Goal: Information Seeking & Learning: Learn about a topic

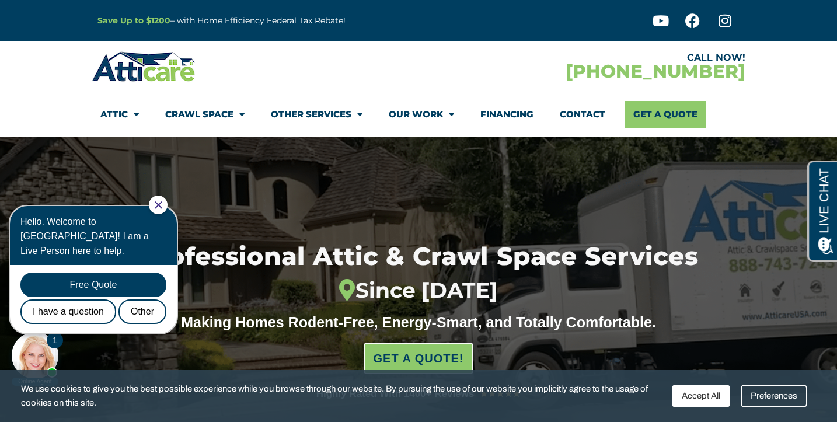
click at [168, 204] on div at bounding box center [158, 205] width 19 height 19
click at [162, 205] on icon "Close Chat" at bounding box center [158, 204] width 7 height 7
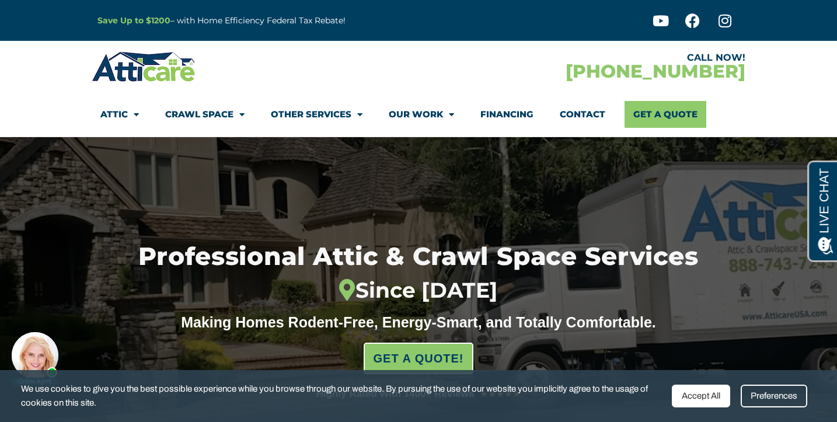
click at [705, 397] on div "Accept All" at bounding box center [701, 396] width 58 height 23
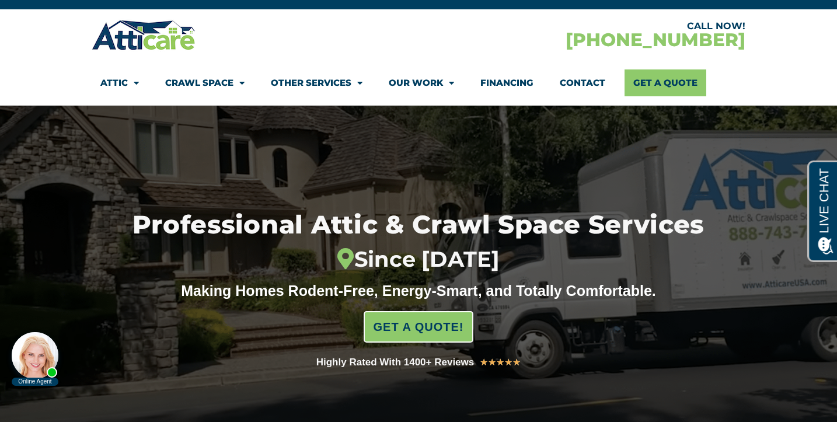
scroll to position [31, 0]
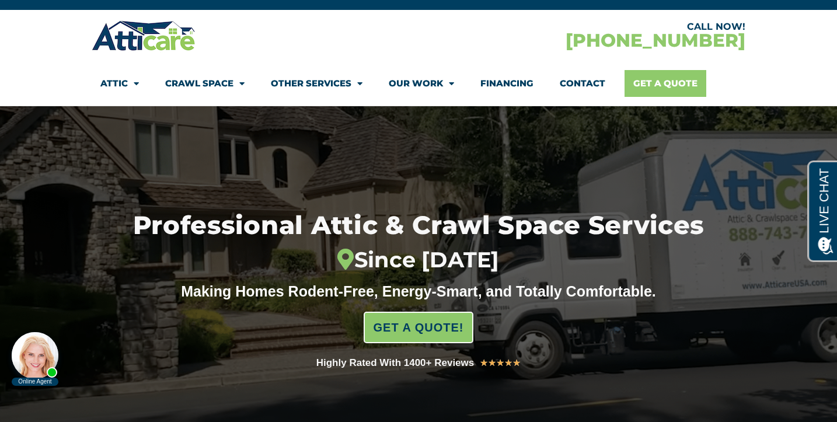
click at [655, 92] on link "Get A Quote" at bounding box center [666, 83] width 82 height 27
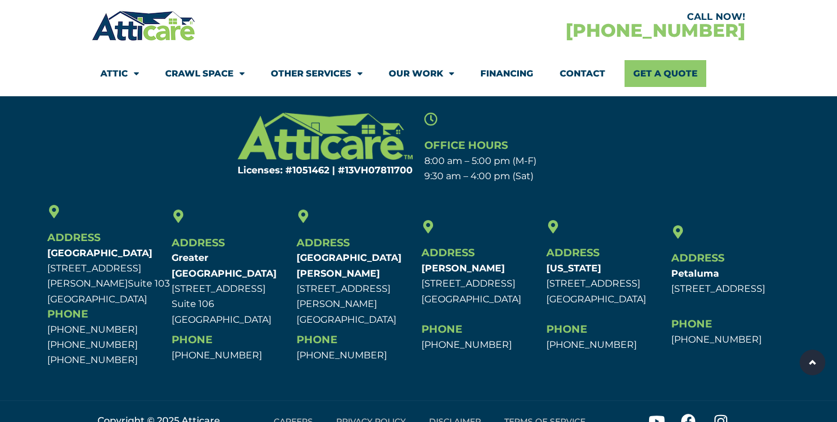
scroll to position [839, 0]
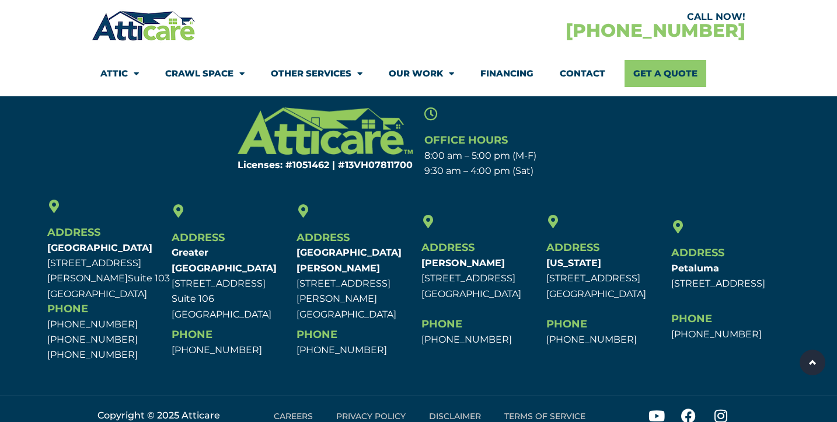
click at [25, 336] on section "Address [GEOGRAPHIC_DATA] [STREET_ADDRESS][PERSON_NAME] [STREET_ADDRESS] Phone …" at bounding box center [418, 281] width 837 height 169
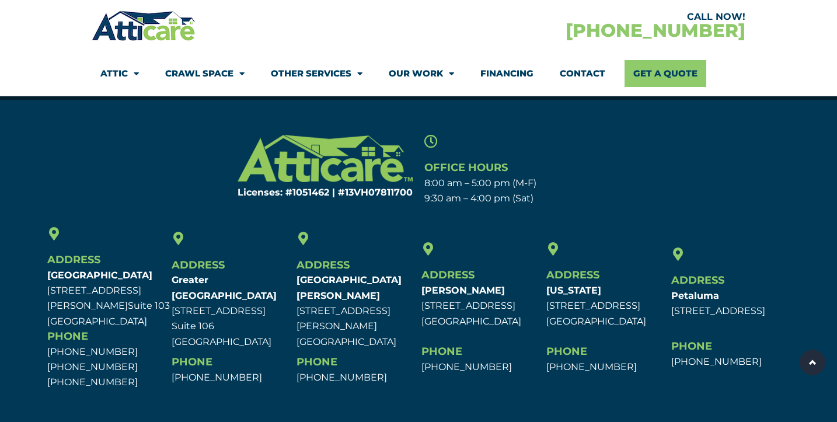
scroll to position [813, 0]
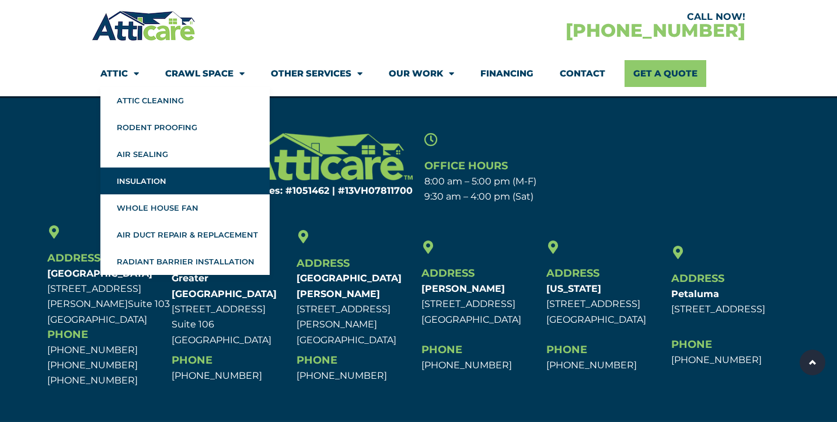
click at [130, 182] on link "Insulation" at bounding box center [184, 181] width 169 height 27
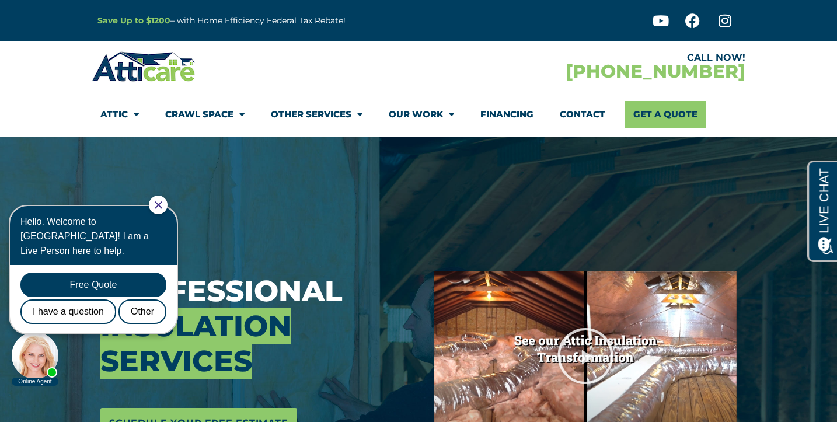
click at [168, 208] on div at bounding box center [158, 205] width 19 height 19
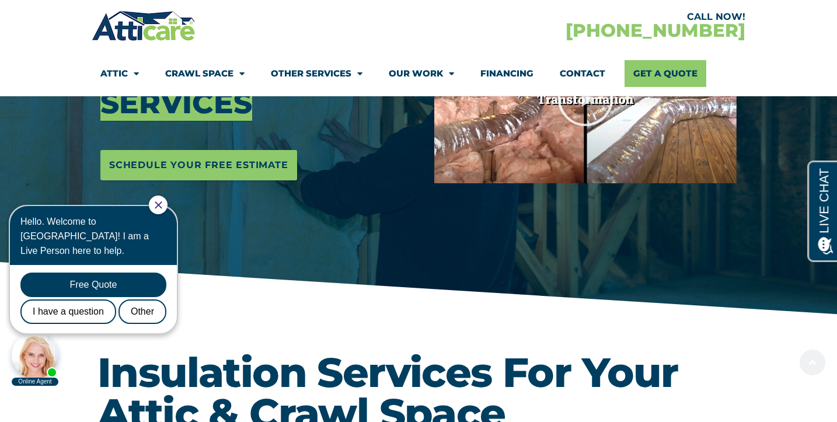
scroll to position [260, 0]
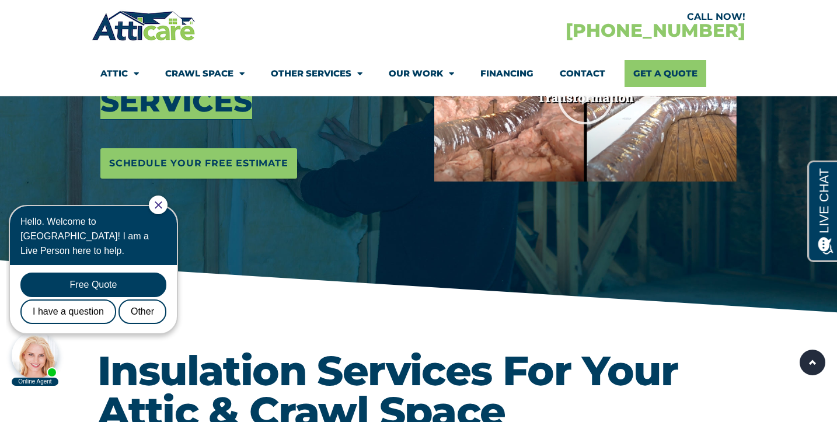
click at [168, 200] on div at bounding box center [158, 205] width 19 height 19
click at [162, 205] on icon "Close Chat" at bounding box center [158, 204] width 7 height 7
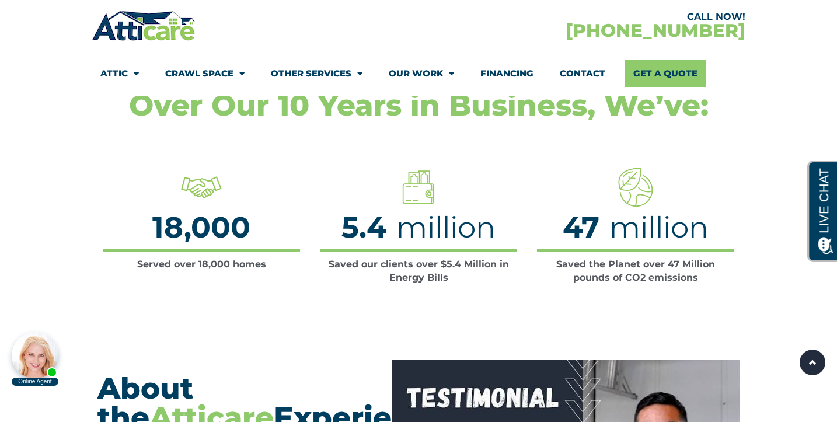
scroll to position [4355, 0]
